Goal: Transaction & Acquisition: Subscribe to service/newsletter

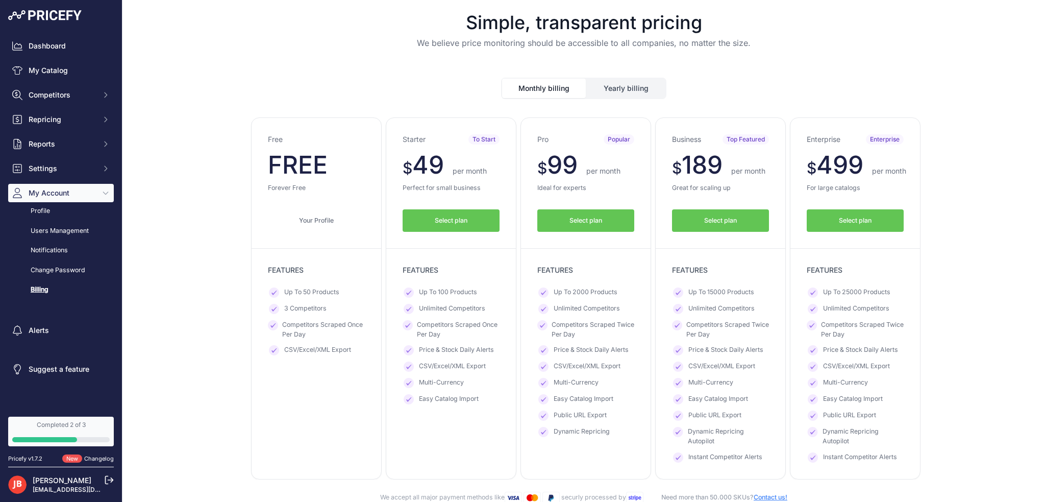
scroll to position [102, 0]
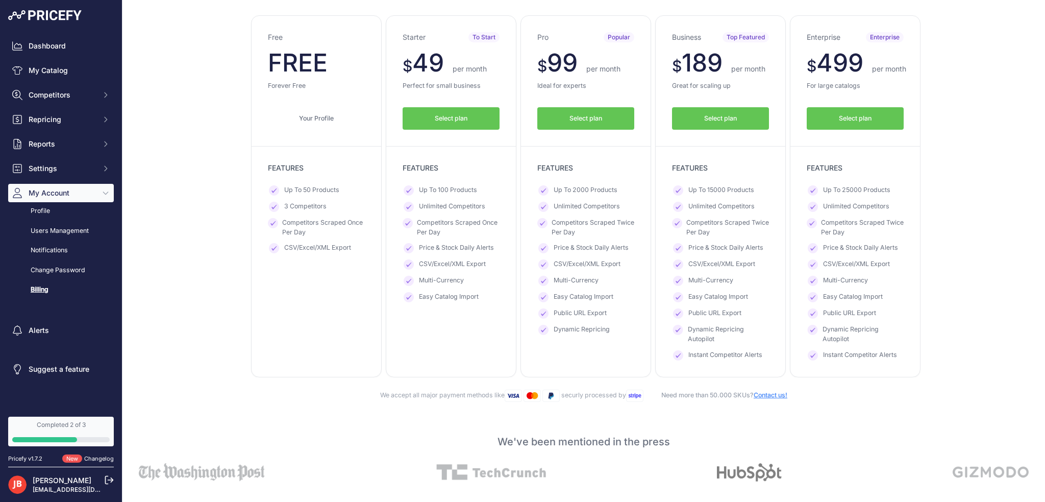
click at [717, 329] on span "Dynamic Repricing Autopilot" at bounding box center [728, 334] width 81 height 19
click at [706, 335] on span "Dynamic Repricing Autopilot" at bounding box center [728, 334] width 81 height 19
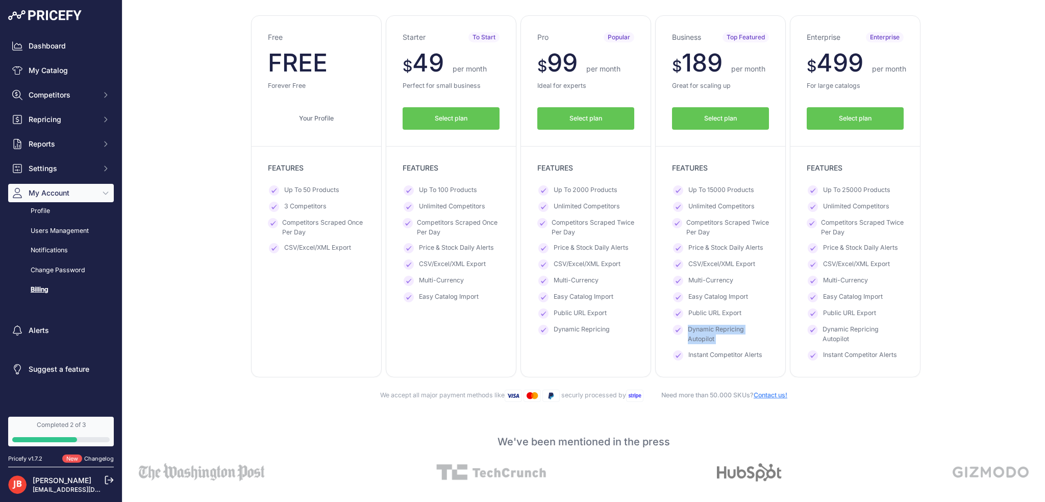
click at [706, 335] on span "Dynamic Repricing Autopilot" at bounding box center [728, 334] width 81 height 19
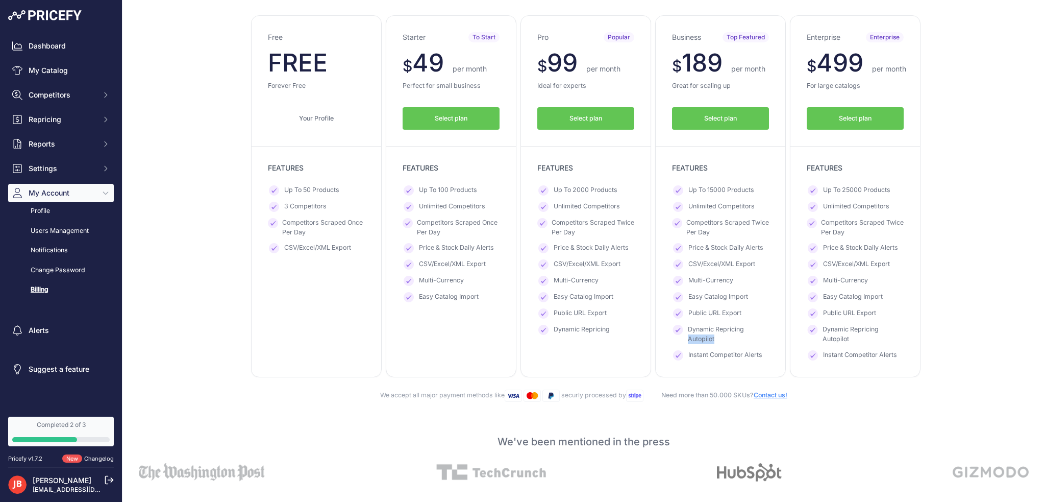
click at [706, 335] on span "Dynamic Repricing Autopilot" at bounding box center [728, 334] width 81 height 19
click at [697, 335] on span "Dynamic Repricing Autopilot" at bounding box center [728, 334] width 81 height 19
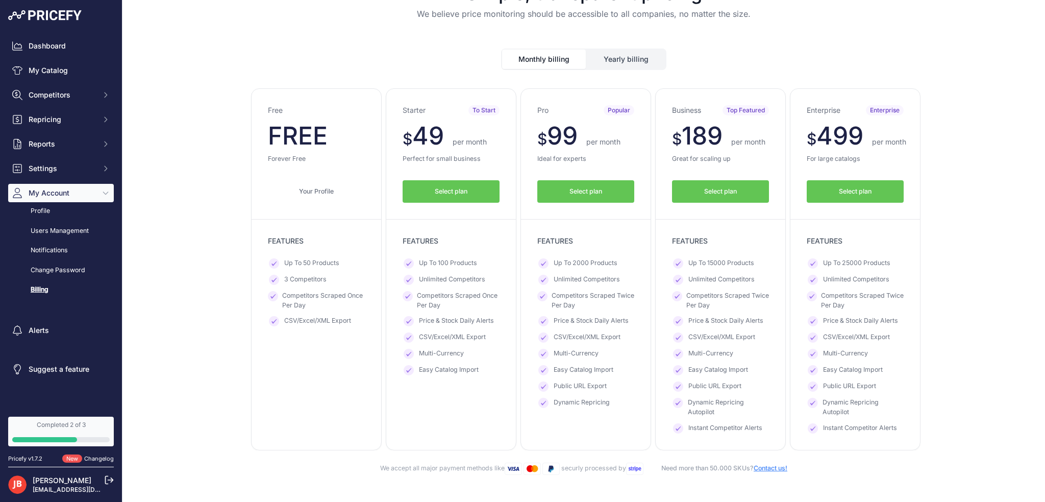
scroll to position [0, 0]
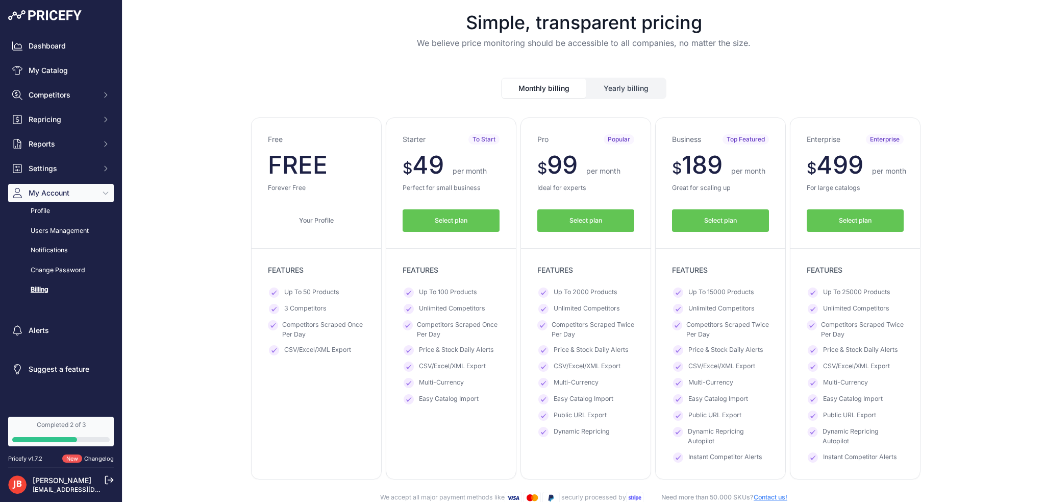
click at [596, 223] on span "Select plan" at bounding box center [586, 221] width 33 height 10
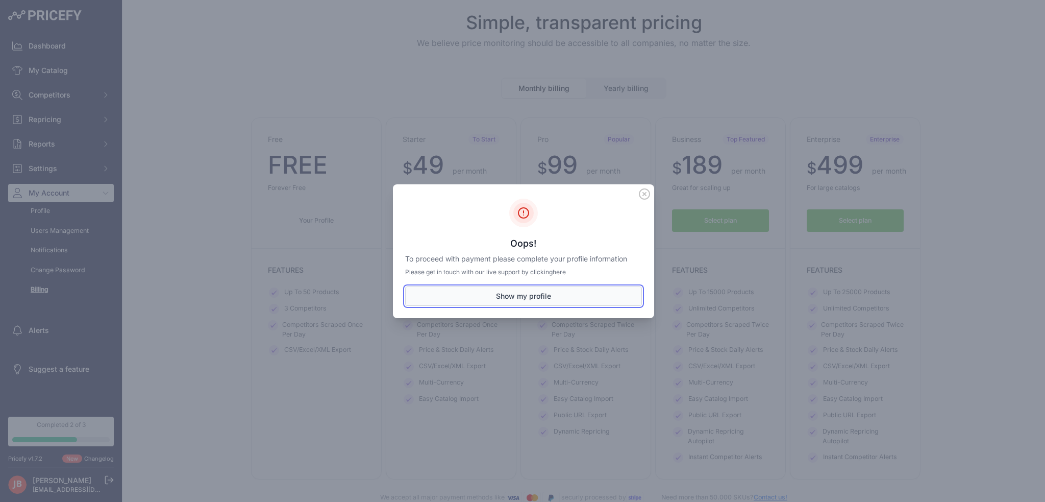
click at [545, 293] on button "Show my profile" at bounding box center [523, 295] width 237 height 19
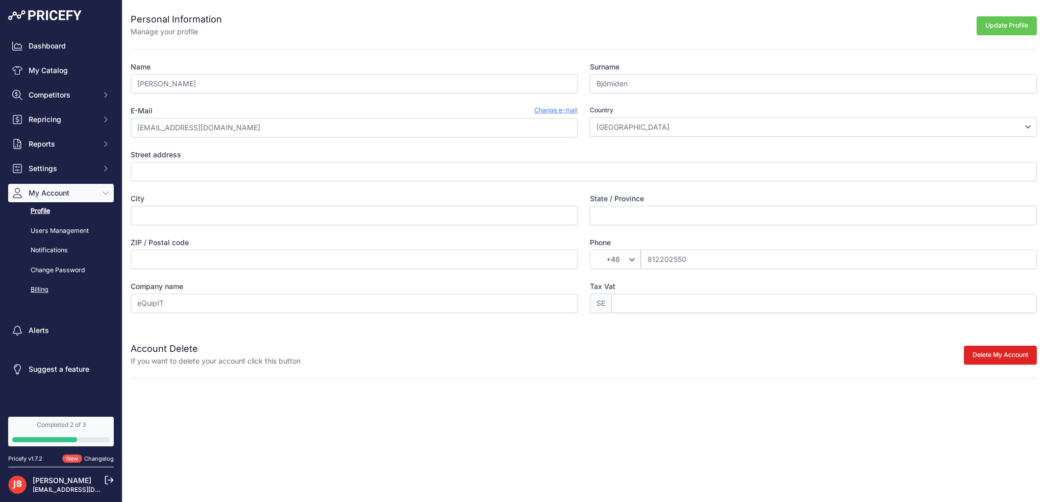
click at [39, 290] on link "Billing" at bounding box center [61, 290] width 106 height 18
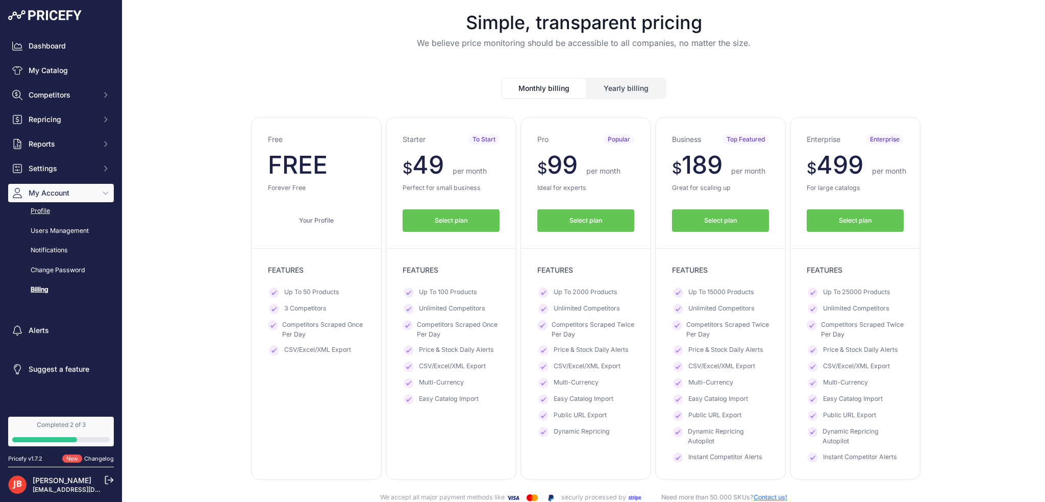
click at [38, 214] on link "Profile" at bounding box center [61, 211] width 106 height 18
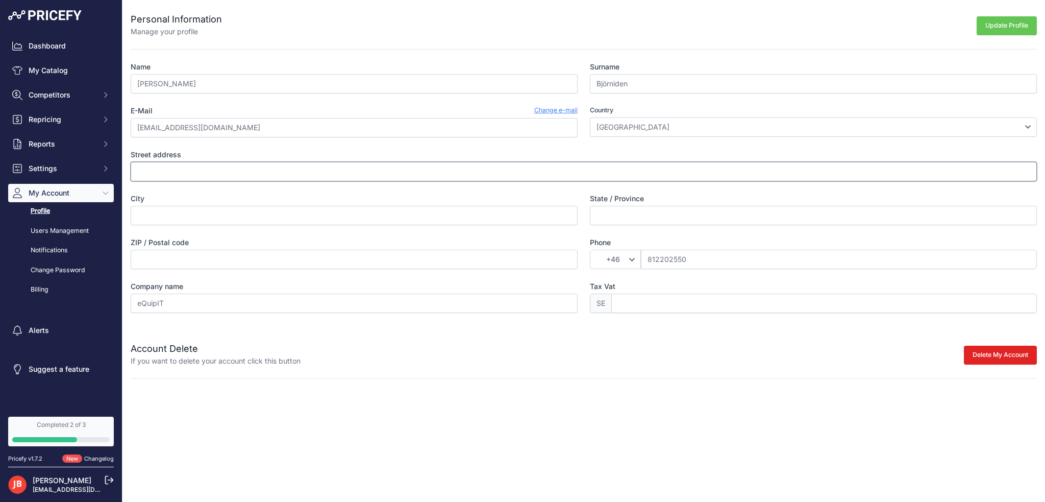
click at [188, 174] on input "Street address" at bounding box center [584, 171] width 906 height 19
type input "Tellusv 10a"
type input "Jarfalla"
type input "17565"
type input "SE556838212001"
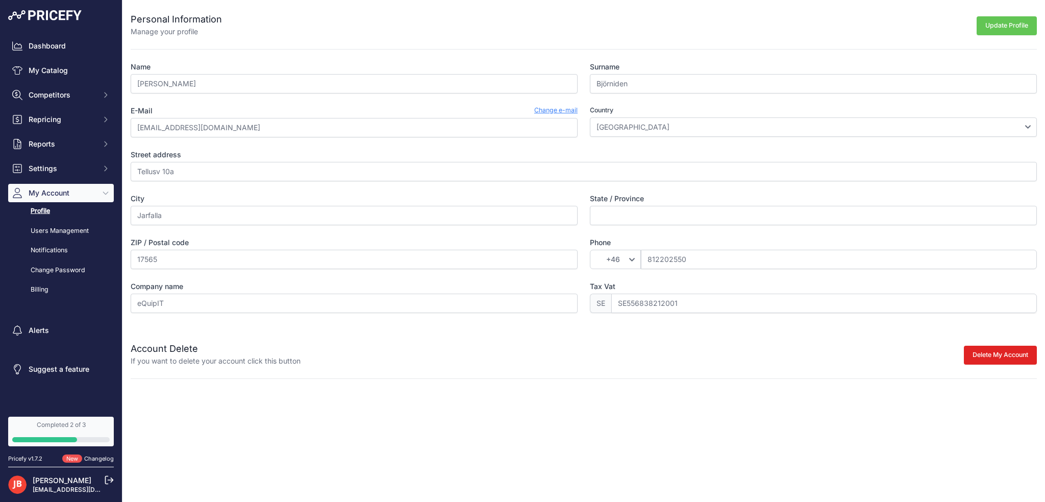
click at [1011, 28] on button "Update Profile" at bounding box center [1007, 25] width 60 height 19
click at [617, 209] on input "State / Province" at bounding box center [813, 215] width 447 height 19
type input "N/A"
click at [1008, 18] on button "Update Profile" at bounding box center [1007, 25] width 60 height 19
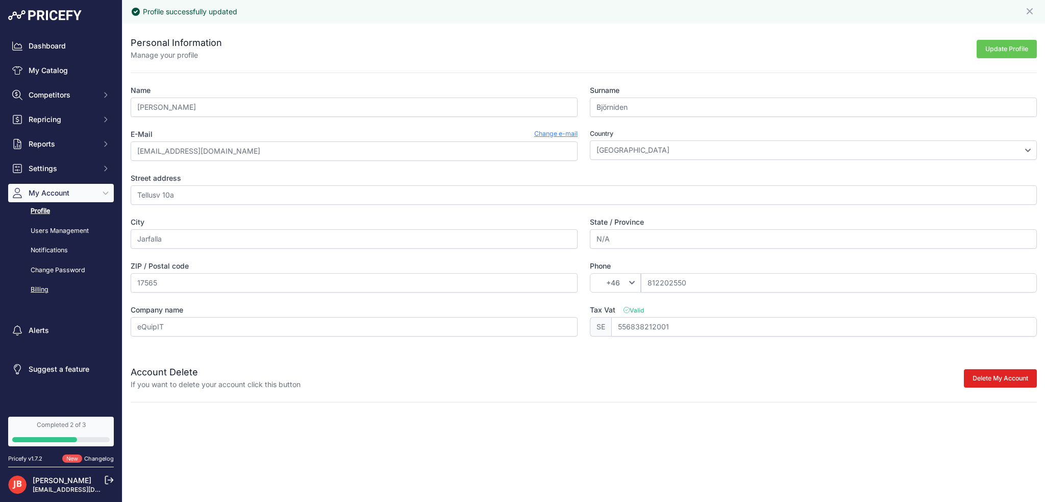
click at [41, 289] on link "Billing" at bounding box center [61, 290] width 106 height 18
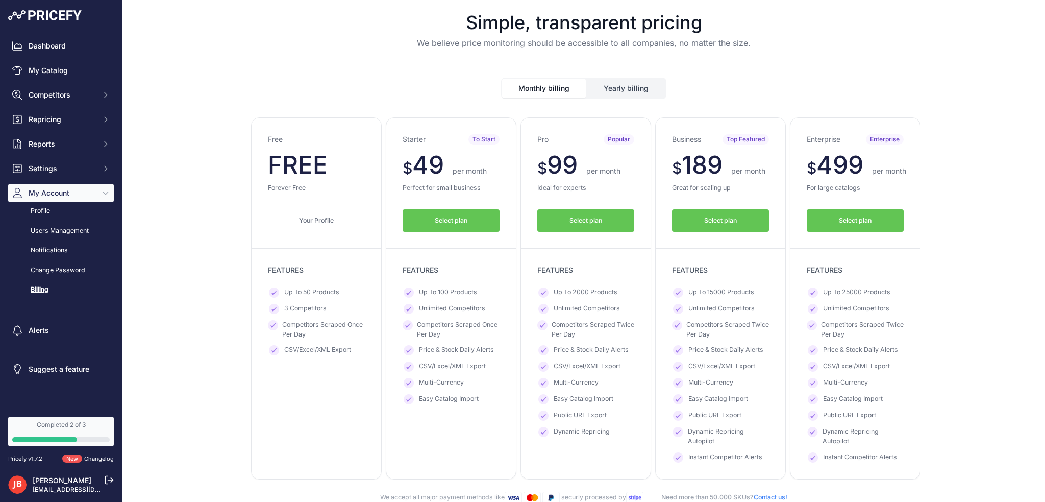
click at [617, 79] on button "Yearly billing" at bounding box center [626, 88] width 79 height 19
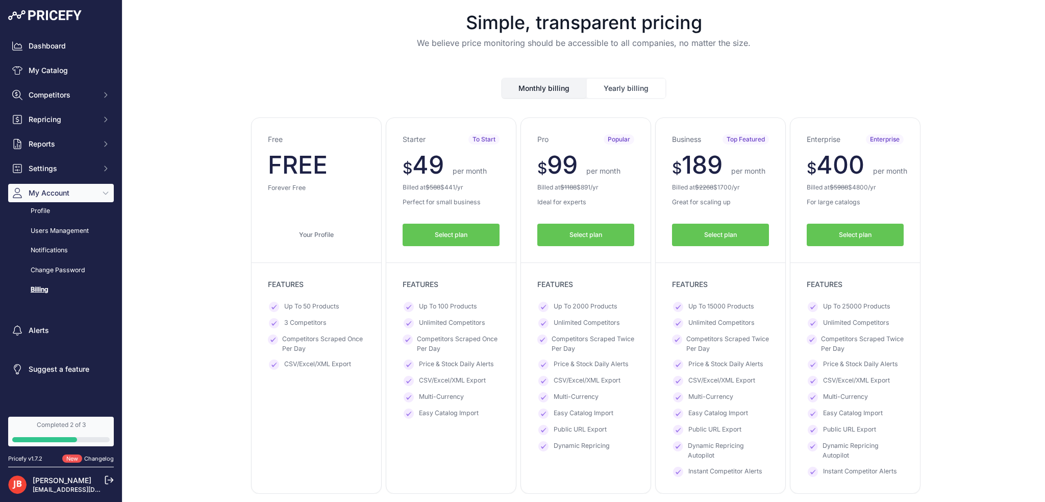
click at [550, 82] on button "Monthly billing" at bounding box center [544, 88] width 84 height 19
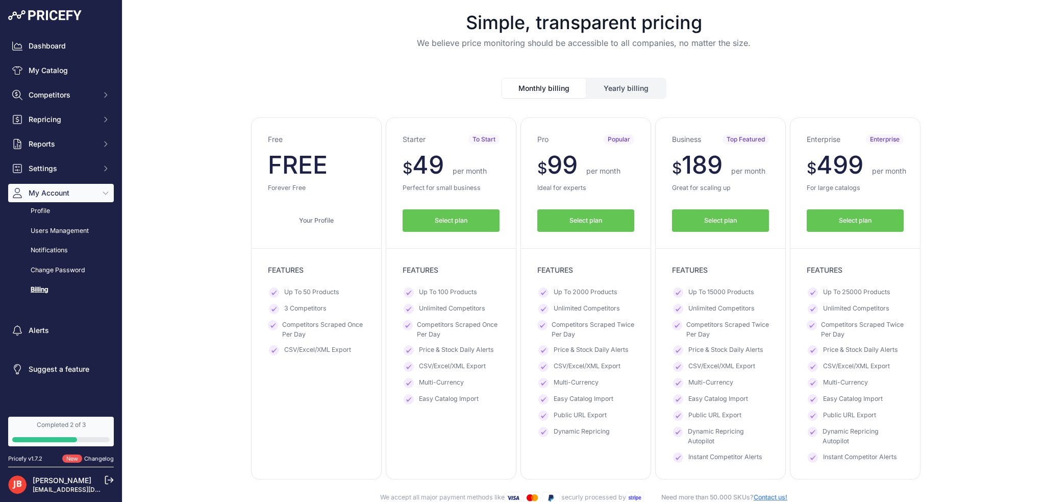
click at [614, 346] on span "Price & Stock Daily Alerts" at bounding box center [591, 350] width 75 height 10
click at [755, 356] on ul "Up To 15000 Products Unlimited Competitors Competitors Scraped Twice Per Day Pr…" at bounding box center [720, 374] width 97 height 175
click at [588, 381] on span "Multi-Currency" at bounding box center [576, 383] width 45 height 10
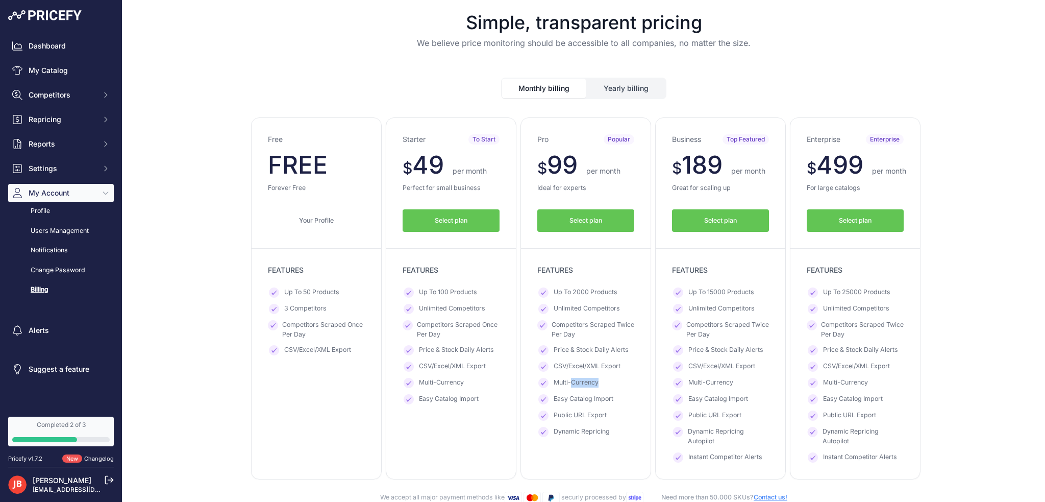
click at [588, 381] on span "Multi-Currency" at bounding box center [576, 383] width 45 height 10
click at [582, 399] on span "Easy Catalog Import" at bounding box center [584, 399] width 60 height 10
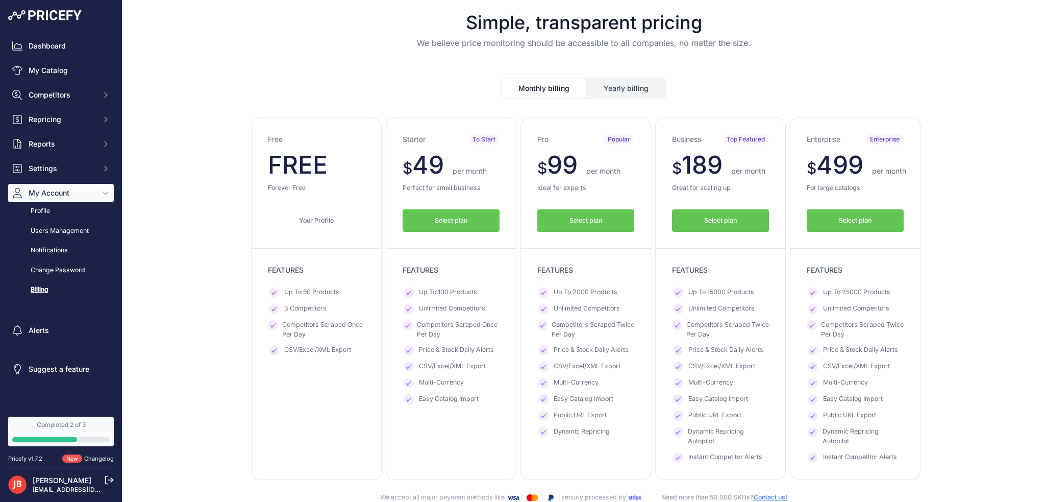
click at [575, 417] on span "Public URL Export" at bounding box center [580, 415] width 53 height 10
click at [571, 414] on span "Public URL Export" at bounding box center [580, 415] width 53 height 10
click at [563, 434] on span "Dynamic Repricing" at bounding box center [582, 432] width 56 height 10
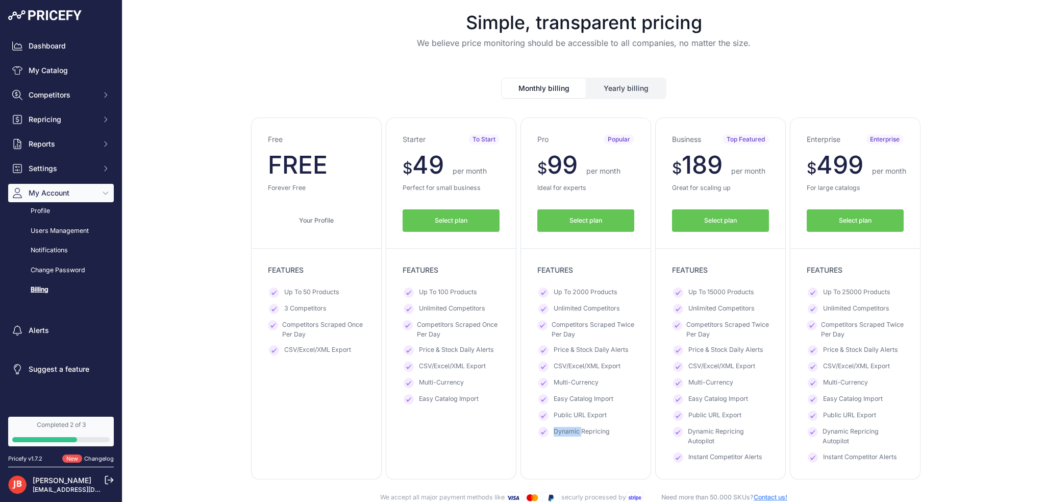
click at [563, 434] on span "Dynamic Repricing" at bounding box center [582, 432] width 56 height 10
click at [567, 431] on span "Dynamic Repricing" at bounding box center [582, 432] width 56 height 10
click at [581, 375] on ul "Up To 2000 Products Unlimited Competitors Competitors Scraped Twice Per Day Pri…" at bounding box center [585, 362] width 97 height 150
click at [578, 224] on span "Select plan" at bounding box center [586, 221] width 33 height 10
